Goal: Navigation & Orientation: Find specific page/section

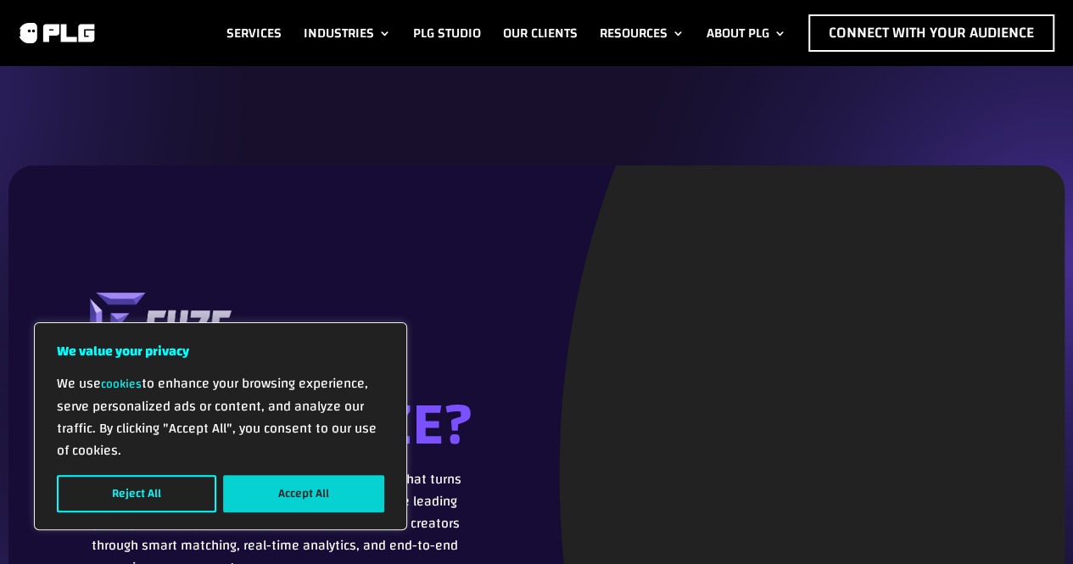
click at [265, 493] on button "Accept All" at bounding box center [303, 493] width 161 height 37
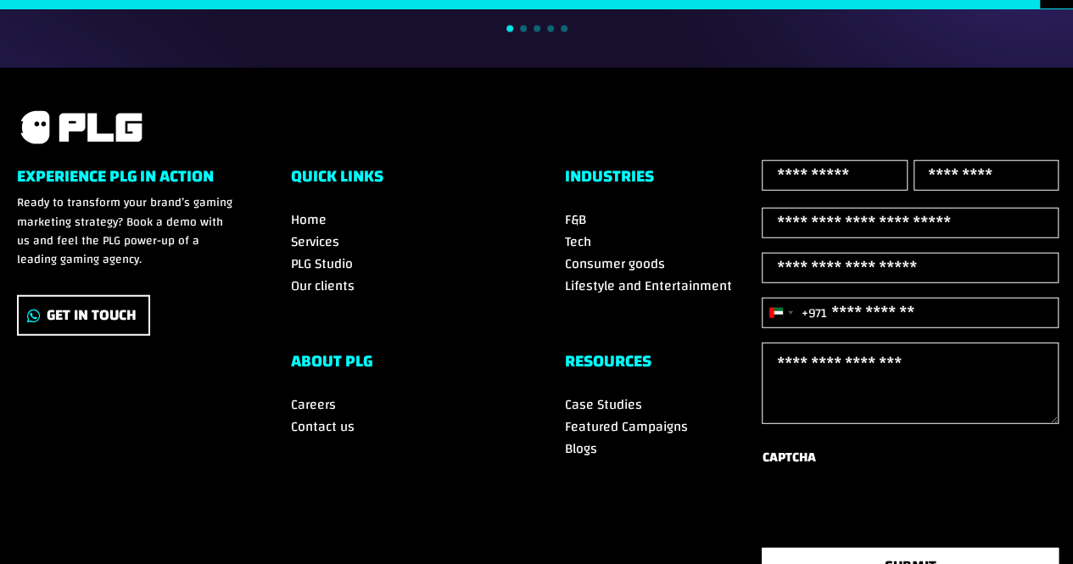
scroll to position [2098, 0]
